Goal: Task Accomplishment & Management: Use online tool/utility

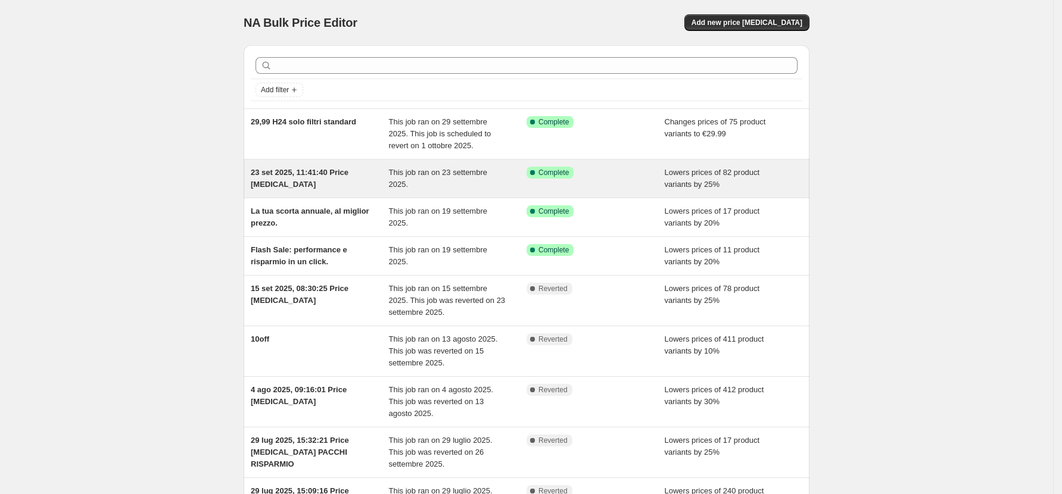
click at [582, 178] on div "Success Complete Complete" at bounding box center [587, 173] width 120 height 12
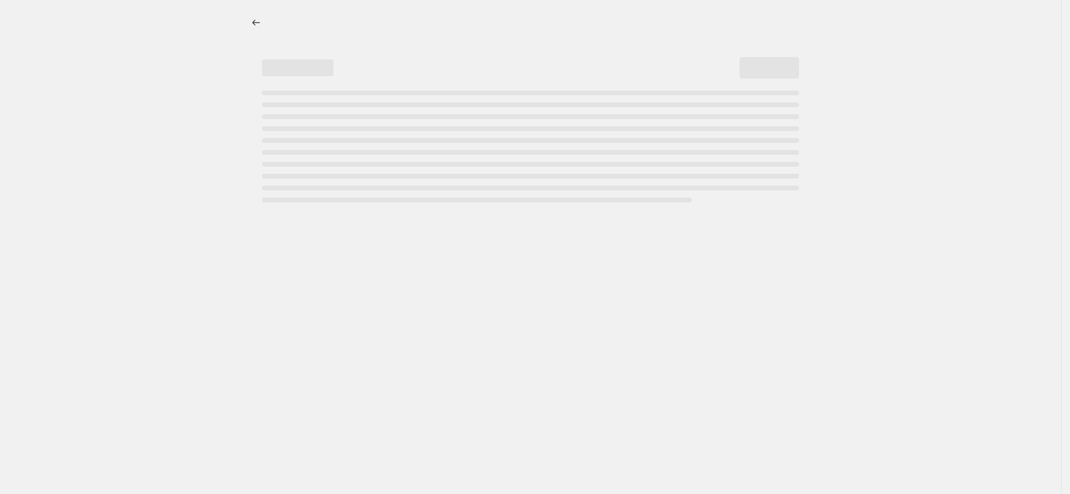
select select "percentage"
select select "collection"
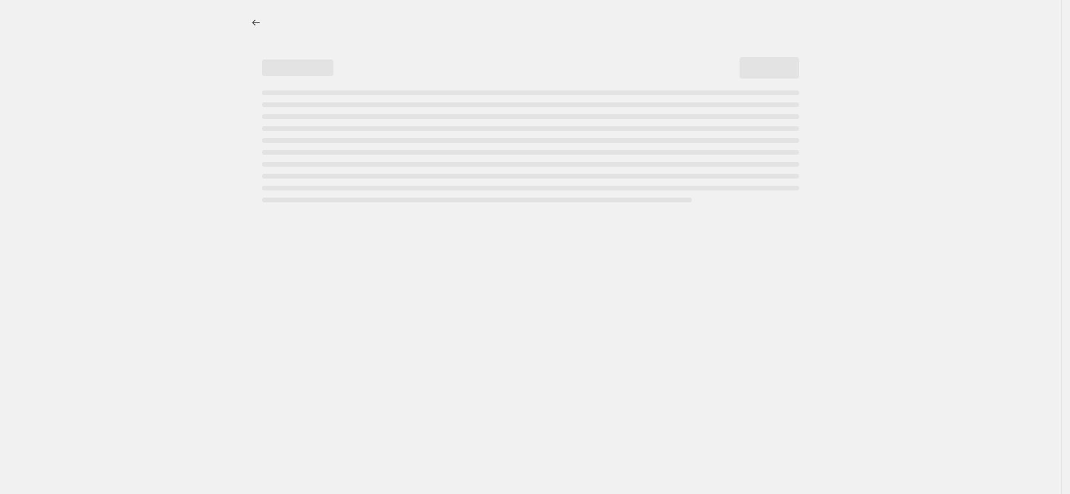
select select "collection"
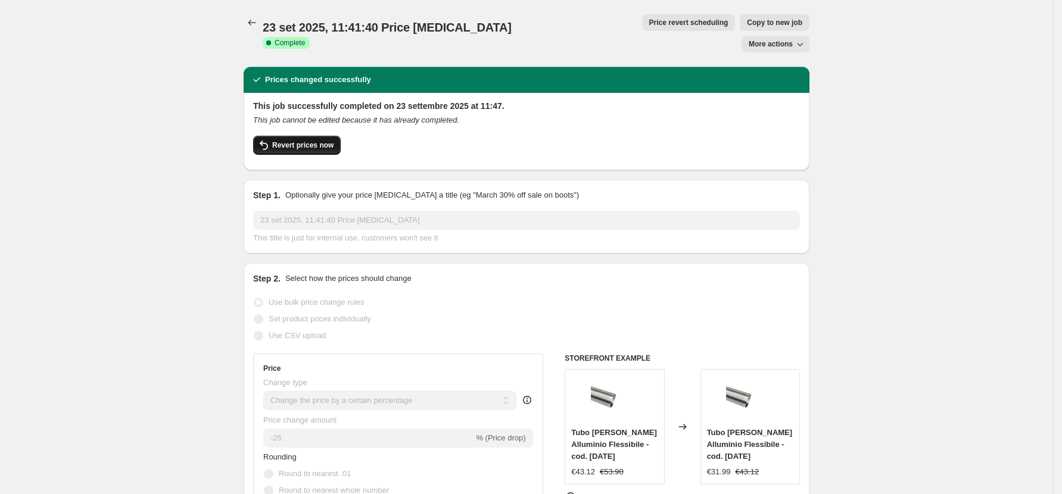
click at [323, 141] on span "Revert prices now" at bounding box center [302, 146] width 61 height 10
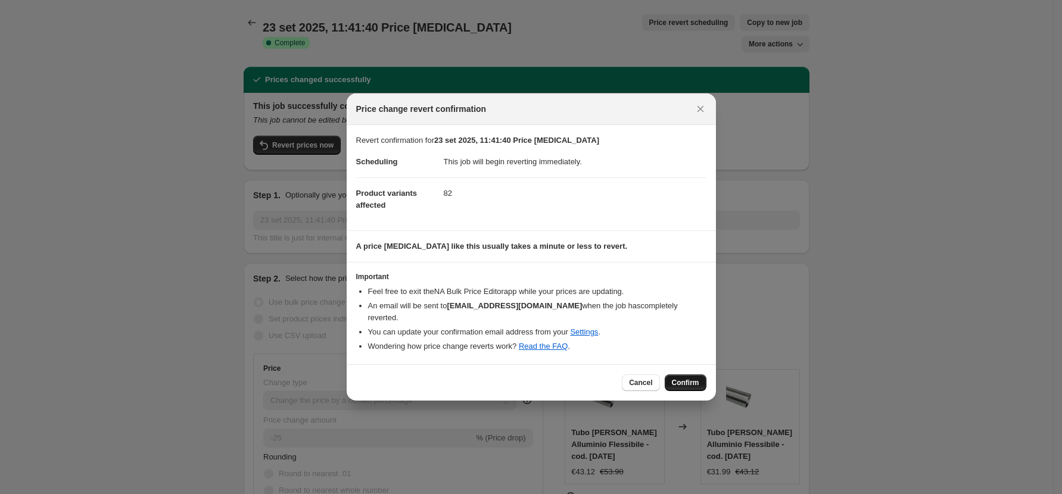
click at [687, 378] on span "Confirm" at bounding box center [685, 383] width 27 height 10
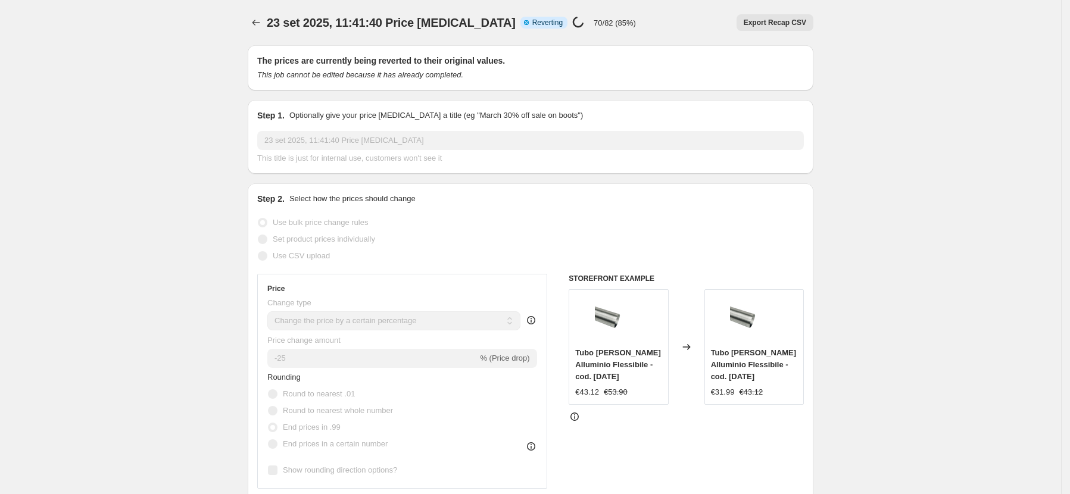
select select "percentage"
select select "collection"
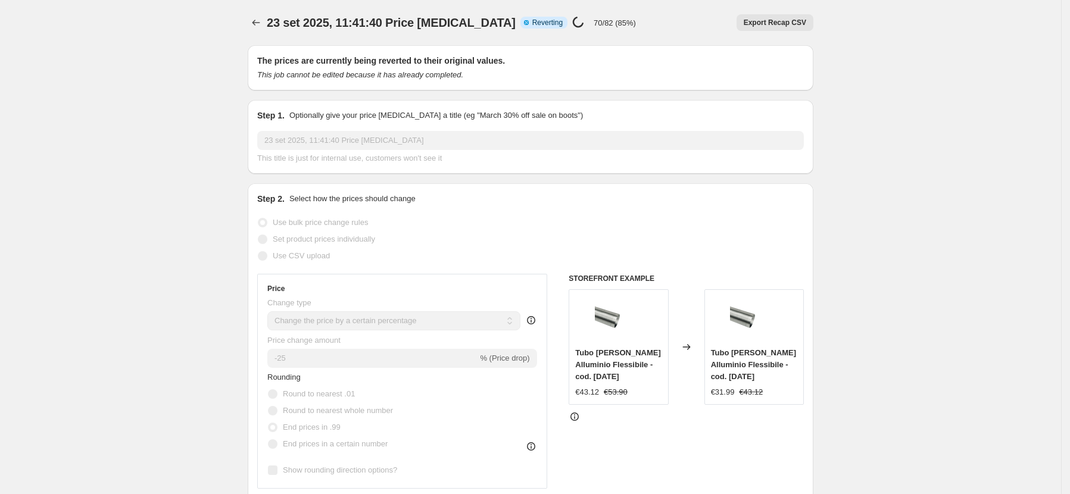
select select "collection"
